Goal: Check status: Check status

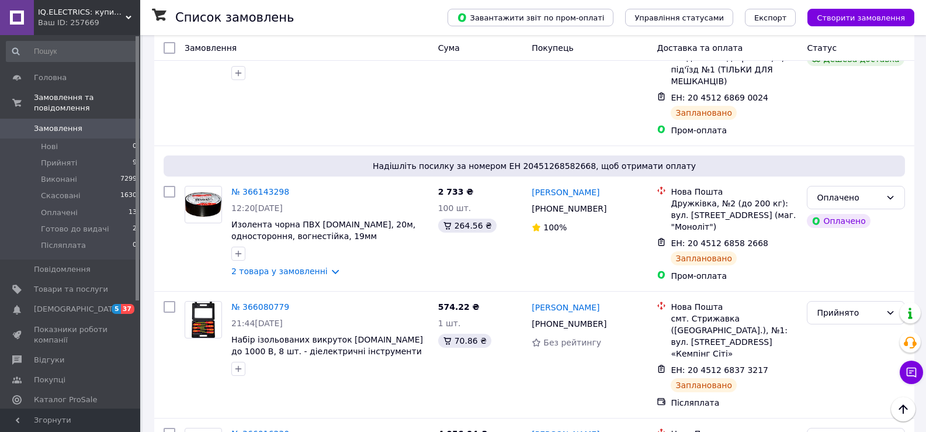
scroll to position [1383, 0]
click at [265, 429] on link "№ 366016230" at bounding box center [260, 433] width 58 height 9
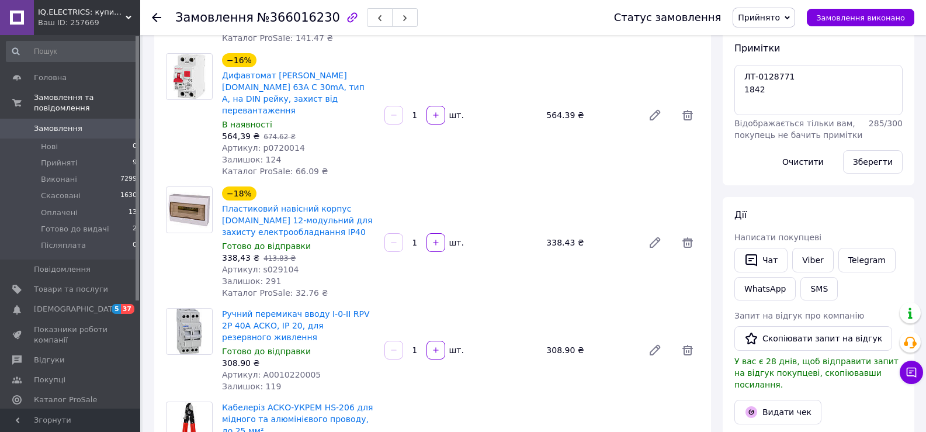
scroll to position [212, 0]
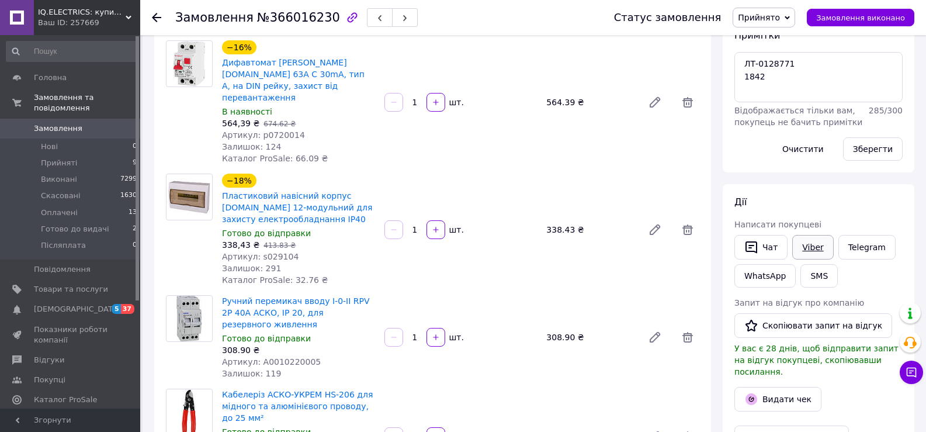
click at [802, 247] on link "Viber" at bounding box center [812, 247] width 41 height 25
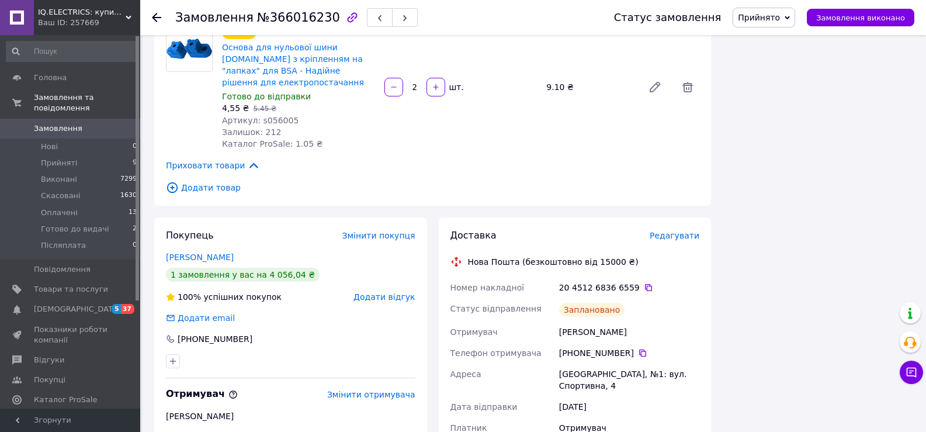
scroll to position [2494, 0]
